Goal: Obtain resource: Obtain resource

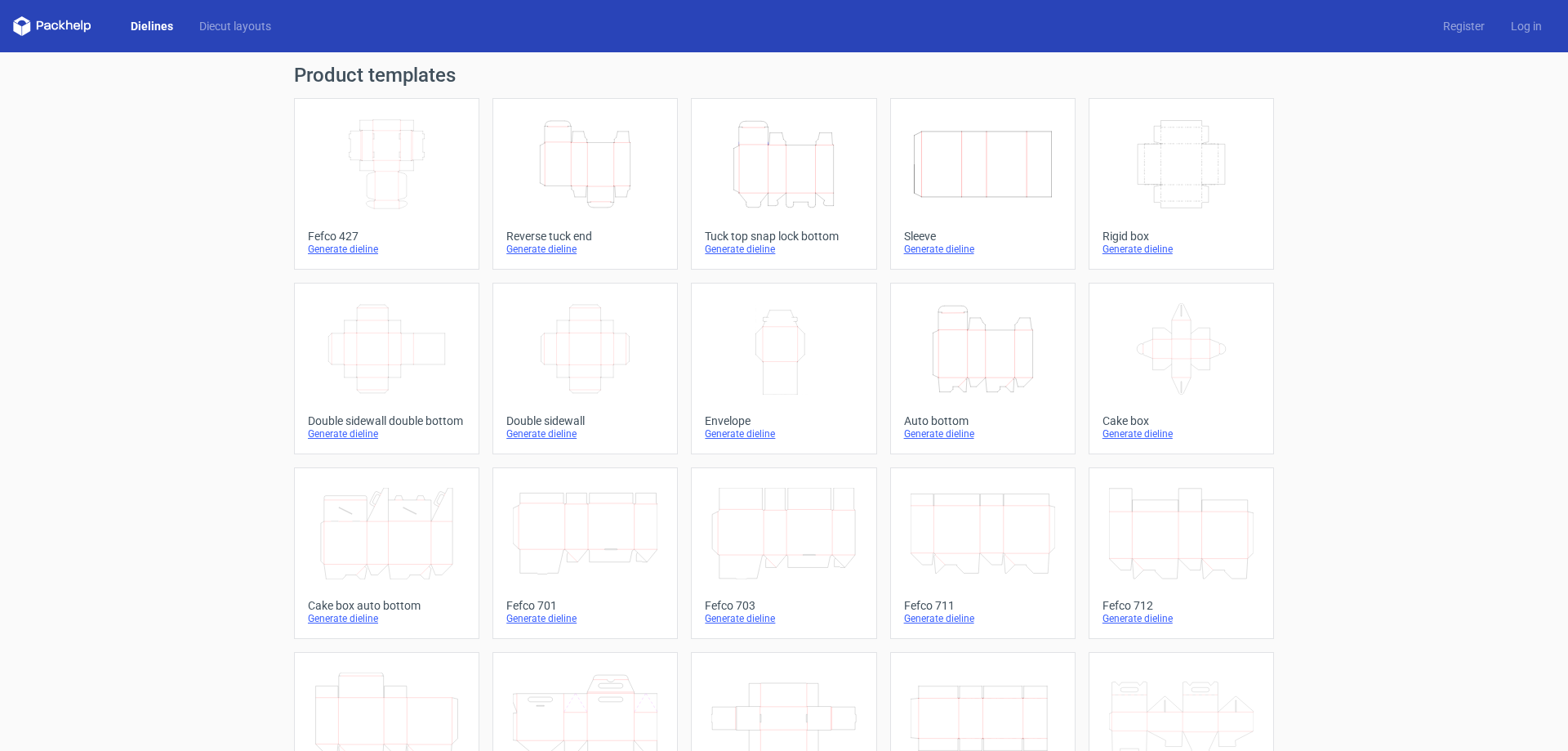
click at [794, 179] on icon "Height Depth Width" at bounding box center [784, 164] width 144 height 92
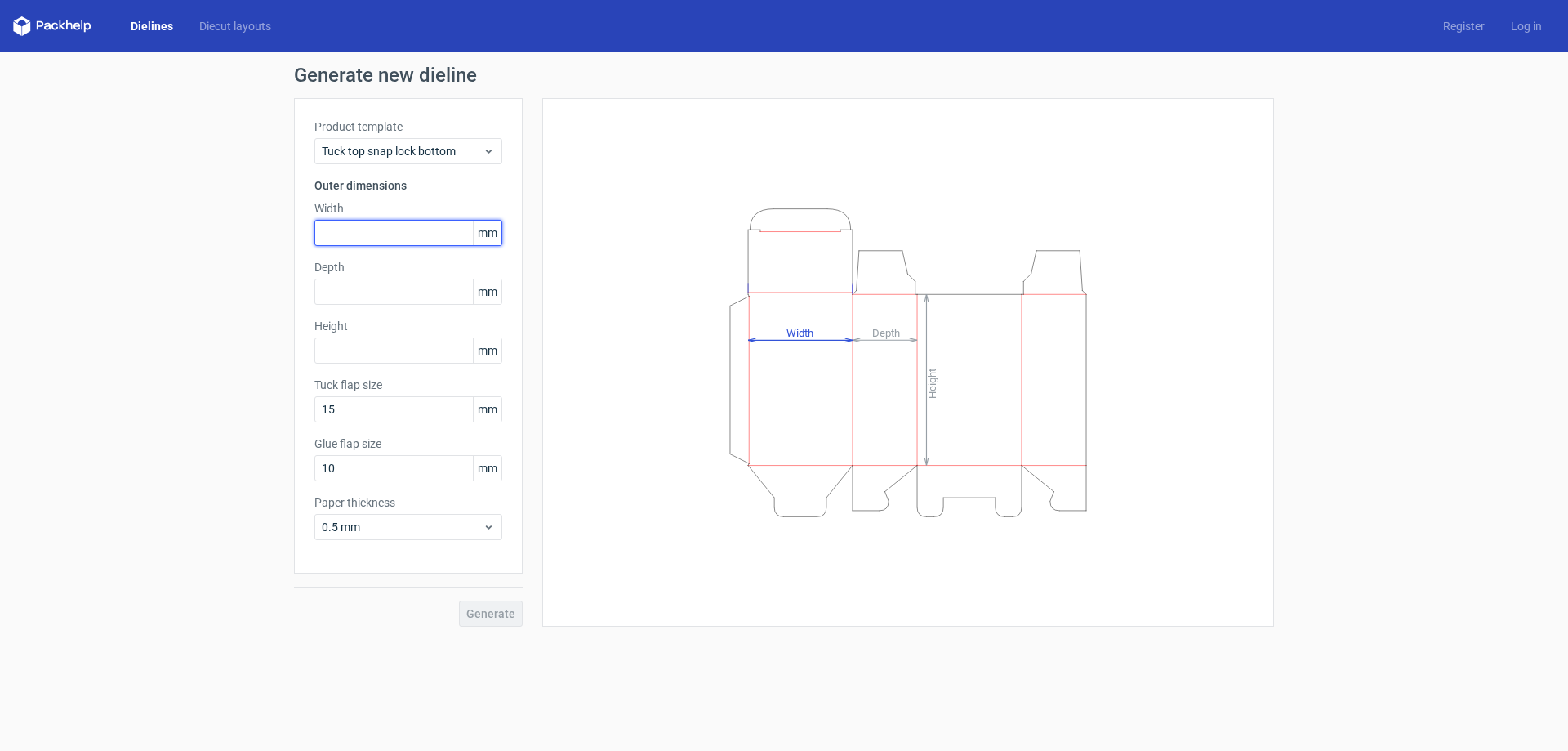
click at [396, 233] on input "text" at bounding box center [408, 233] width 187 height 26
type input "70"
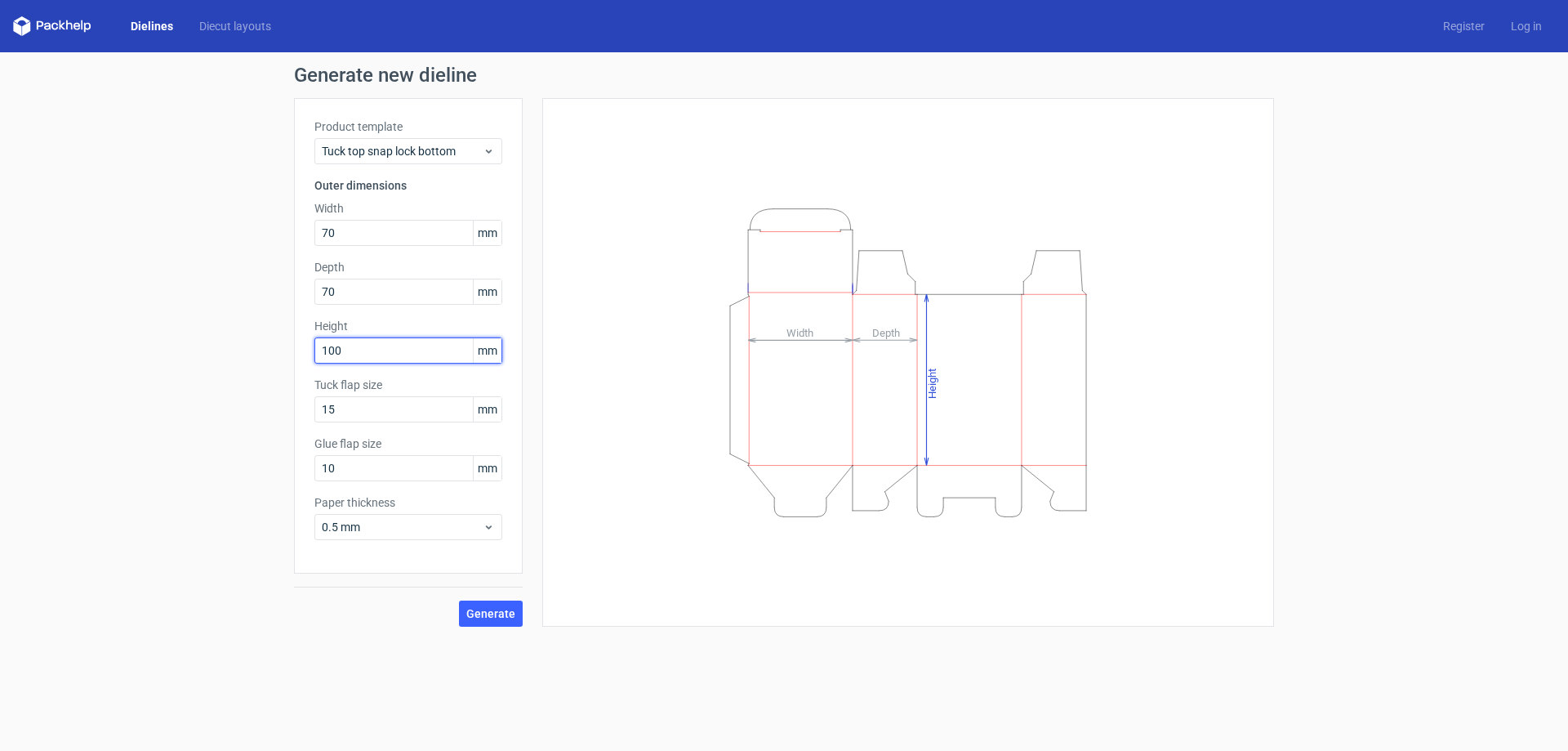
type input "100"
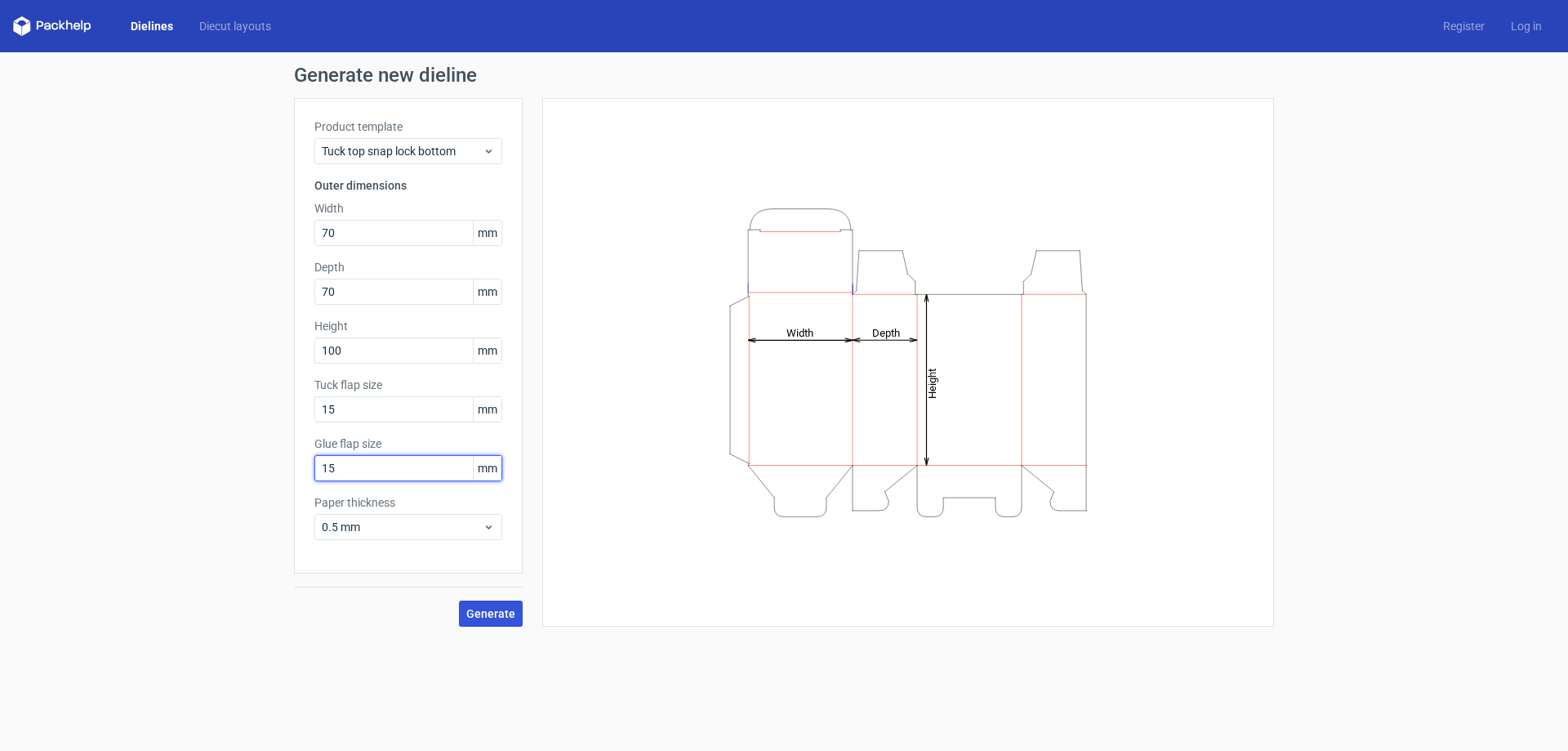
type input "15"
click at [488, 616] on span "Generate" at bounding box center [491, 613] width 49 height 11
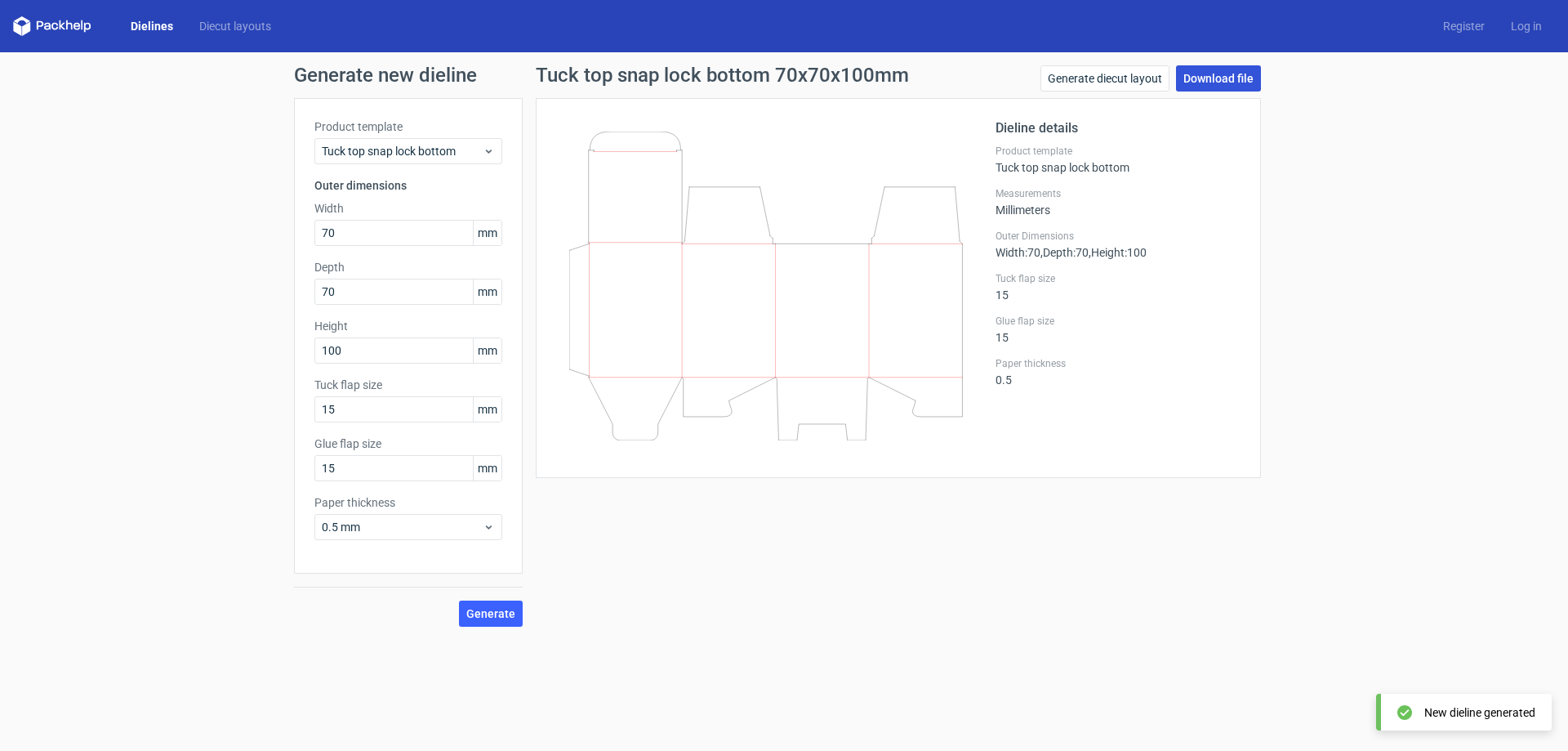
click at [1197, 83] on link "Download file" at bounding box center [1218, 79] width 85 height 26
